Goal: Task Accomplishment & Management: Manage account settings

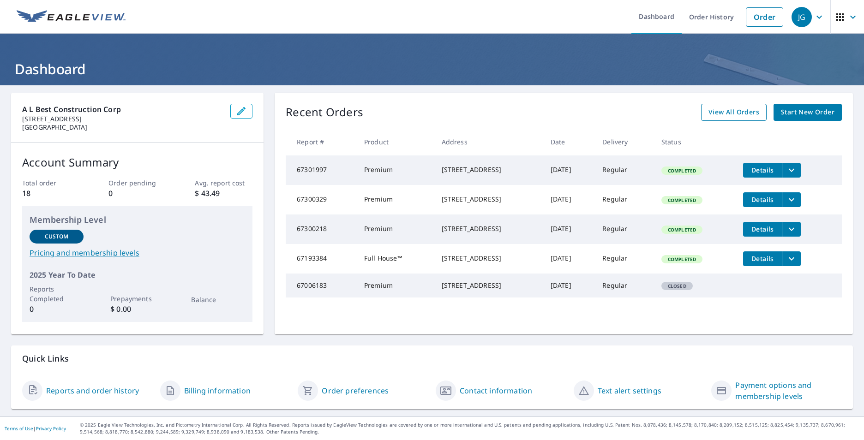
click at [750, 109] on span "View All Orders" at bounding box center [734, 113] width 51 height 12
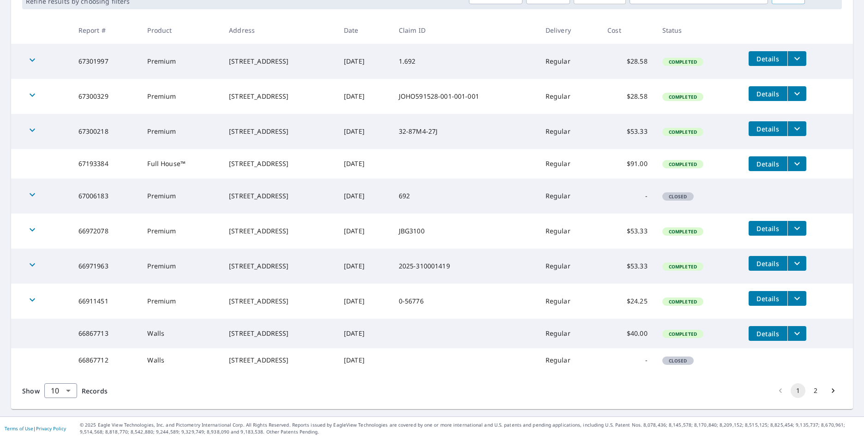
scroll to position [177, 0]
click at [808, 393] on button "2" at bounding box center [815, 391] width 15 height 15
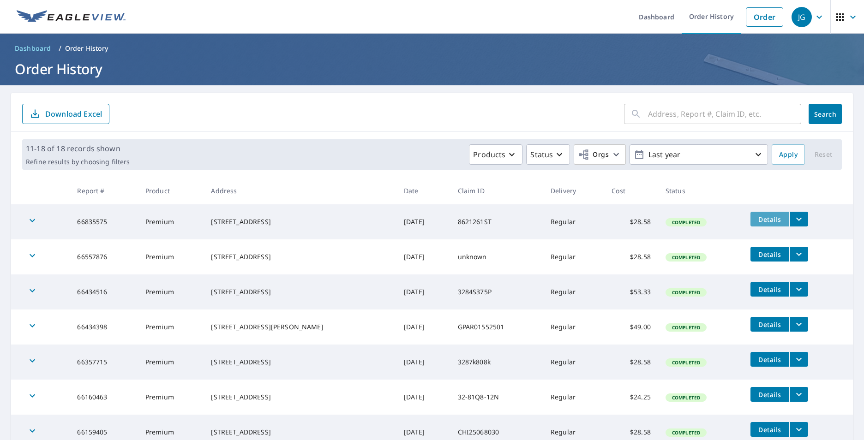
click at [770, 223] on span "Details" at bounding box center [770, 219] width 28 height 9
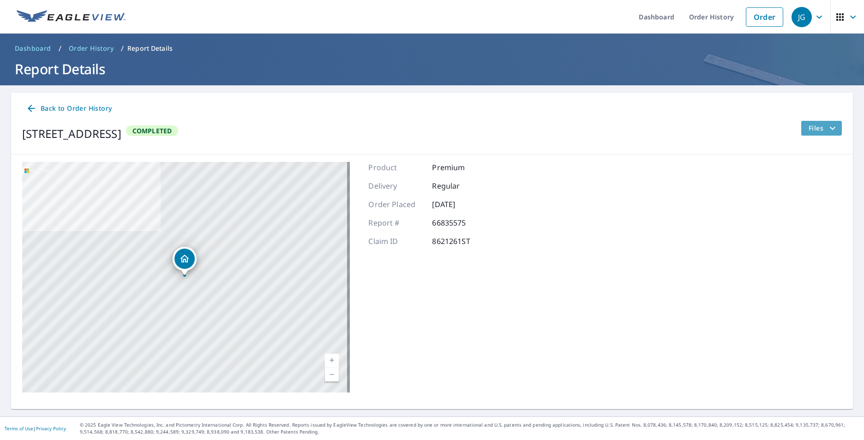
click at [801, 134] on button "Files" at bounding box center [821, 128] width 41 height 15
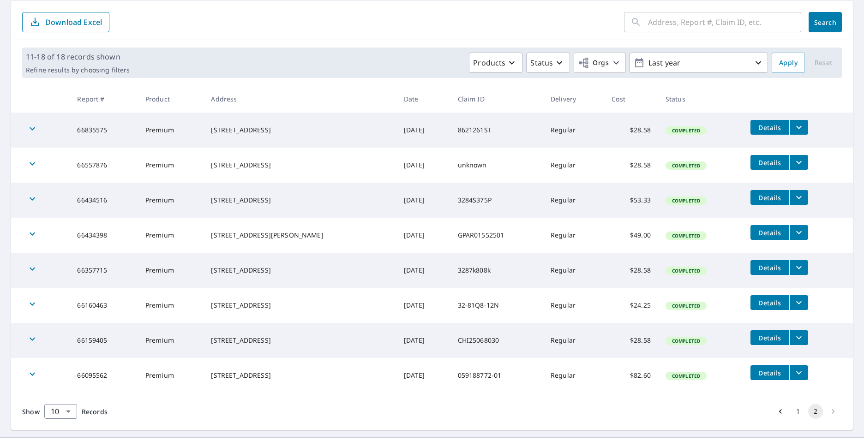
scroll to position [92, 0]
click at [766, 130] on span "Details" at bounding box center [770, 127] width 28 height 9
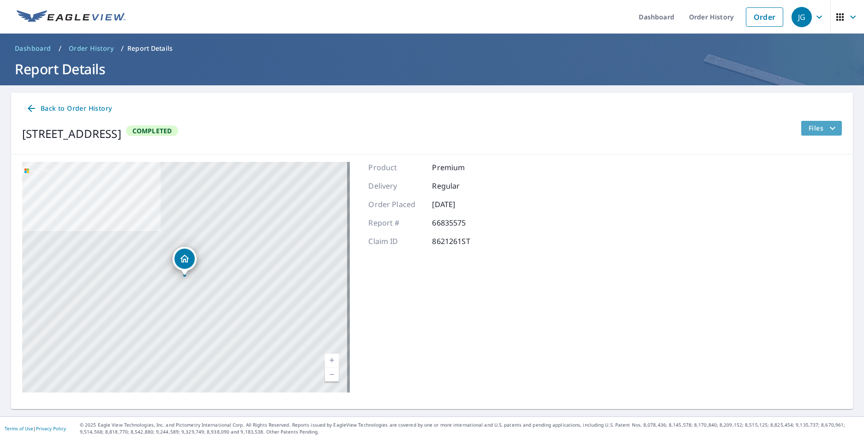
click at [827, 130] on icon "filesDropdownBtn-66835575" at bounding box center [832, 128] width 11 height 11
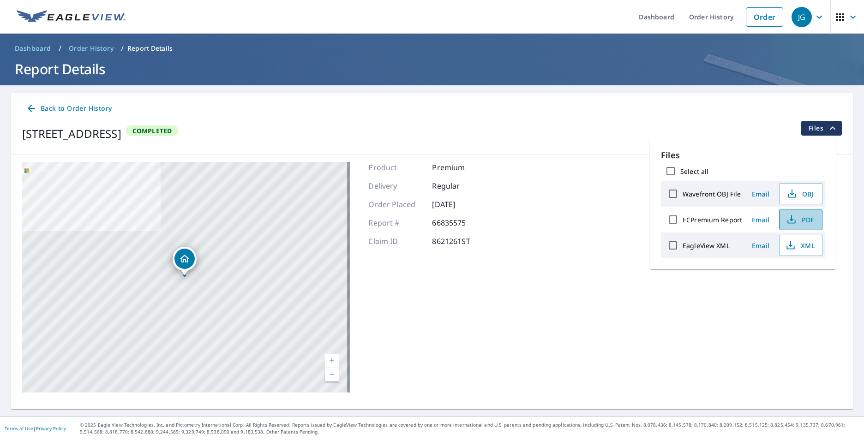
click at [788, 216] on icon "button" at bounding box center [791, 219] width 11 height 11
